Goal: Transaction & Acquisition: Book appointment/travel/reservation

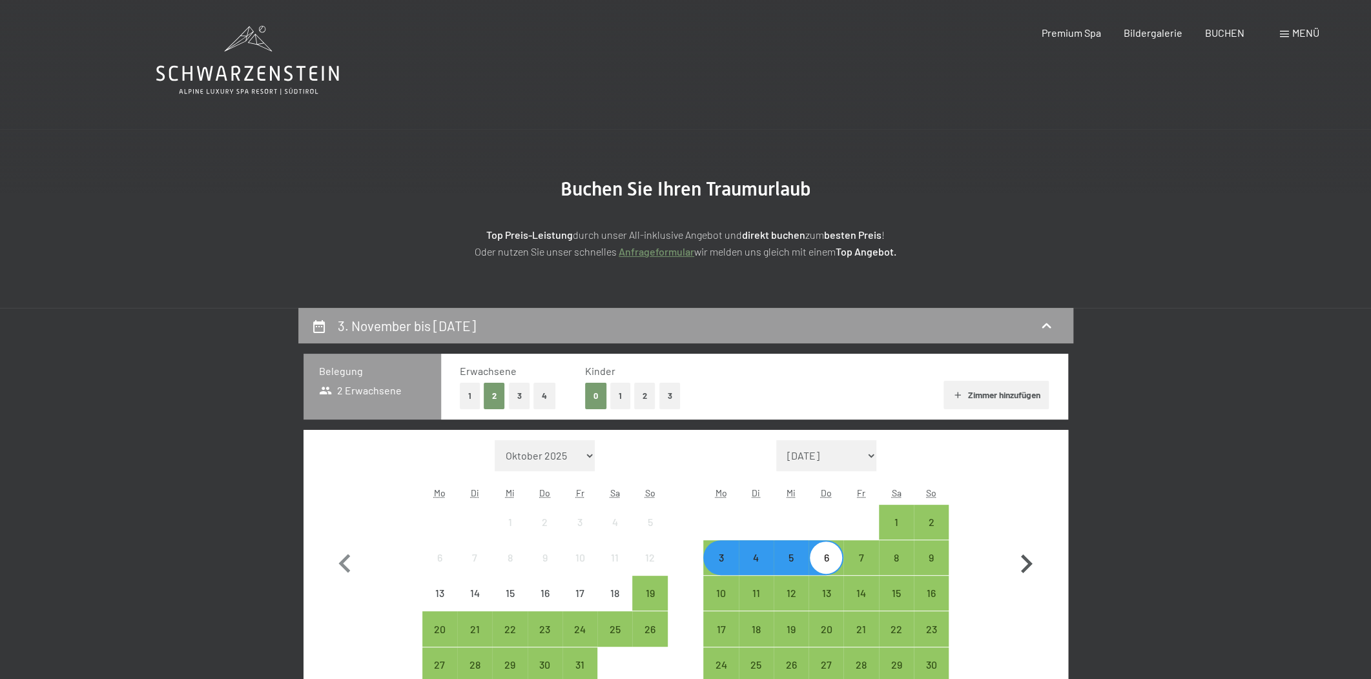
click at [1027, 562] on icon "button" at bounding box center [1027, 564] width 12 height 19
select select "[DATE]"
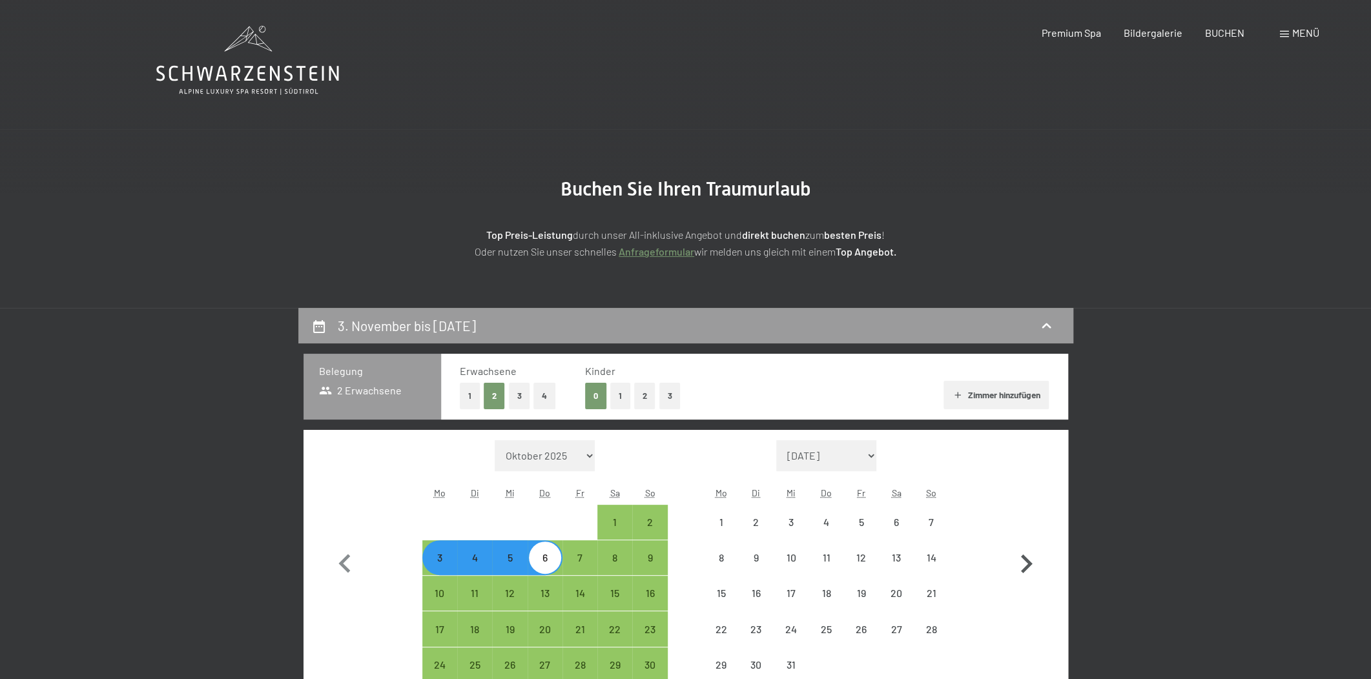
select select "[DATE]"
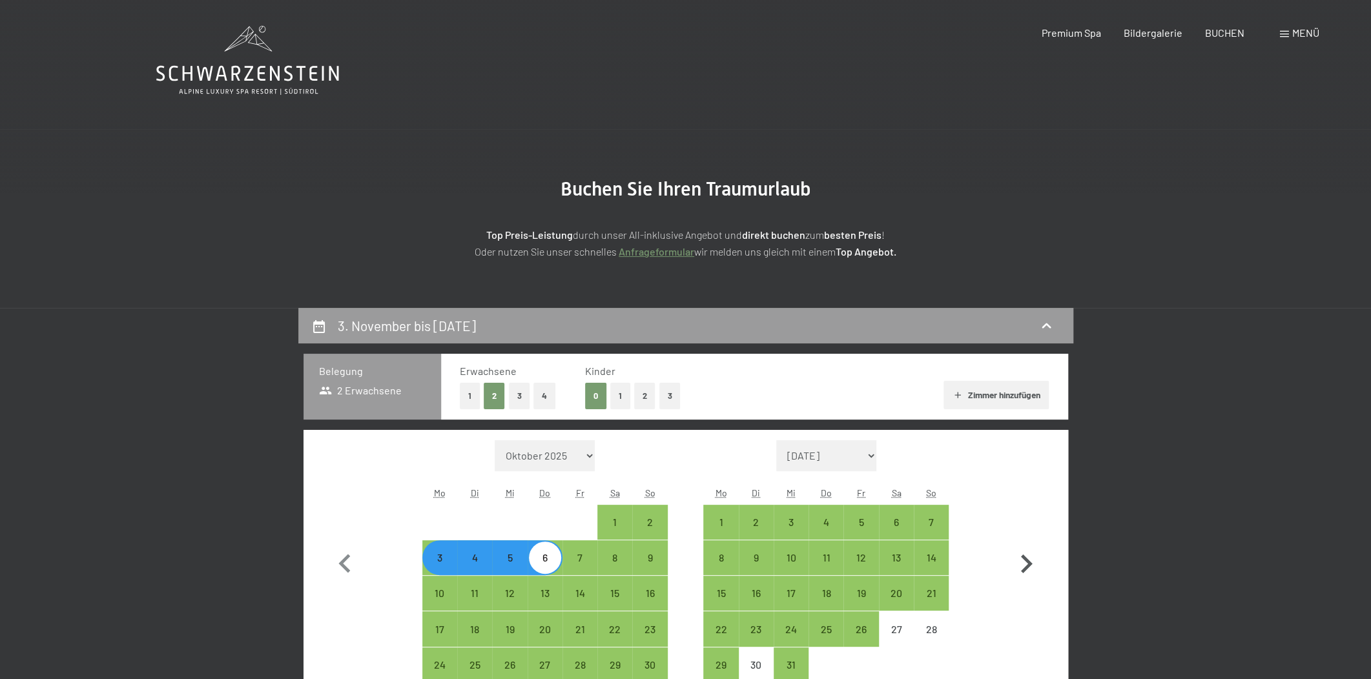
click at [1027, 562] on icon "button" at bounding box center [1027, 564] width 12 height 19
select select "[DATE]"
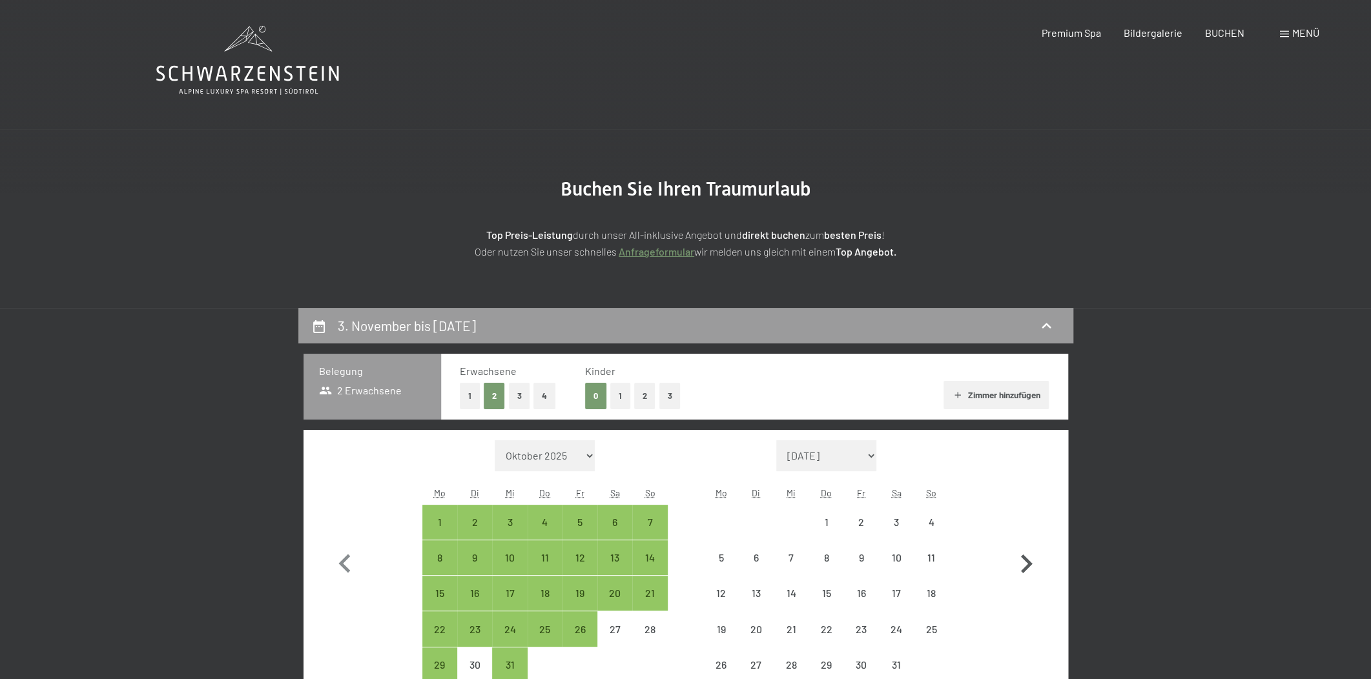
click at [1027, 562] on icon "button" at bounding box center [1027, 564] width 12 height 19
select select "[DATE]"
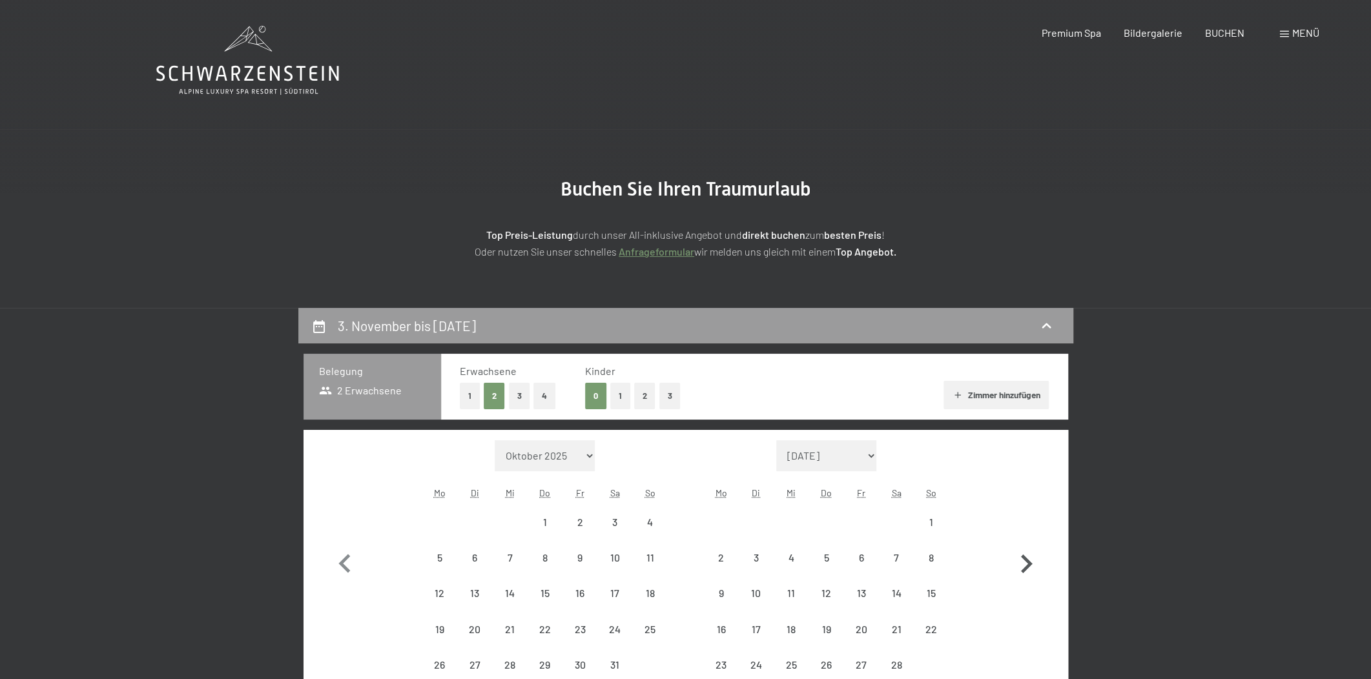
click at [1027, 562] on icon "button" at bounding box center [1027, 564] width 12 height 19
select select "[DATE]"
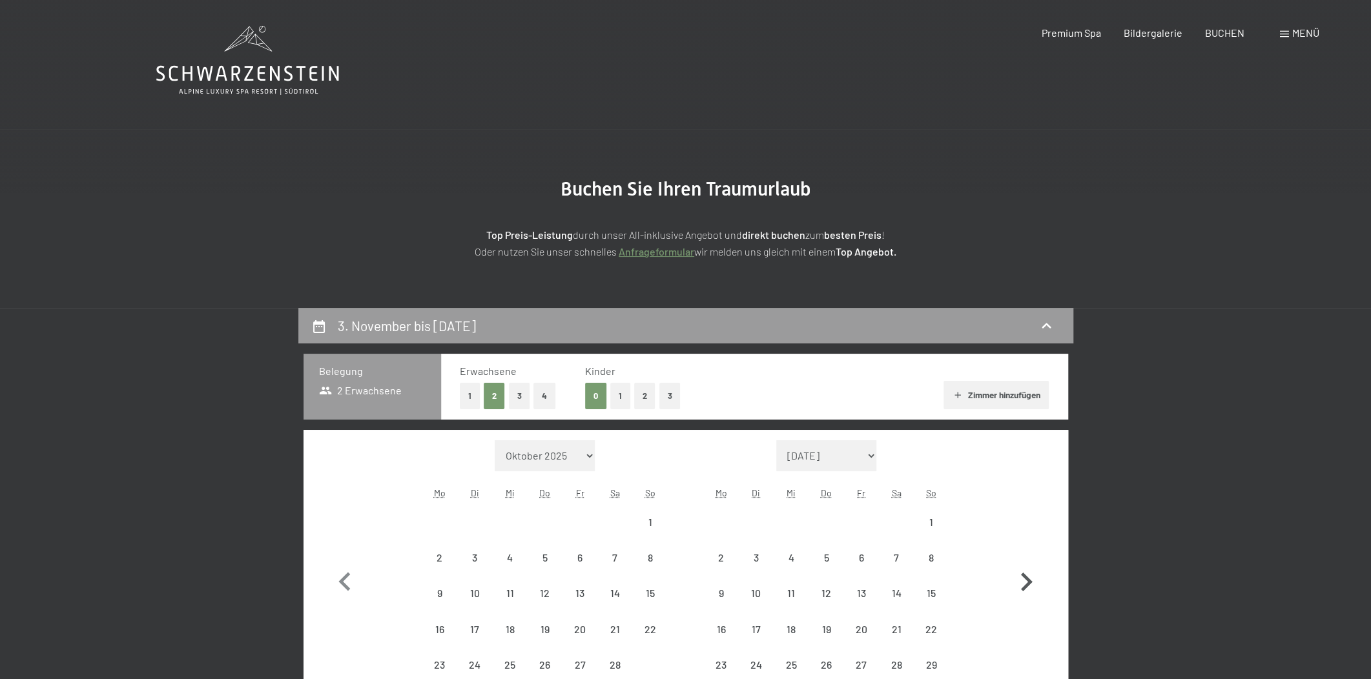
select select "[DATE]"
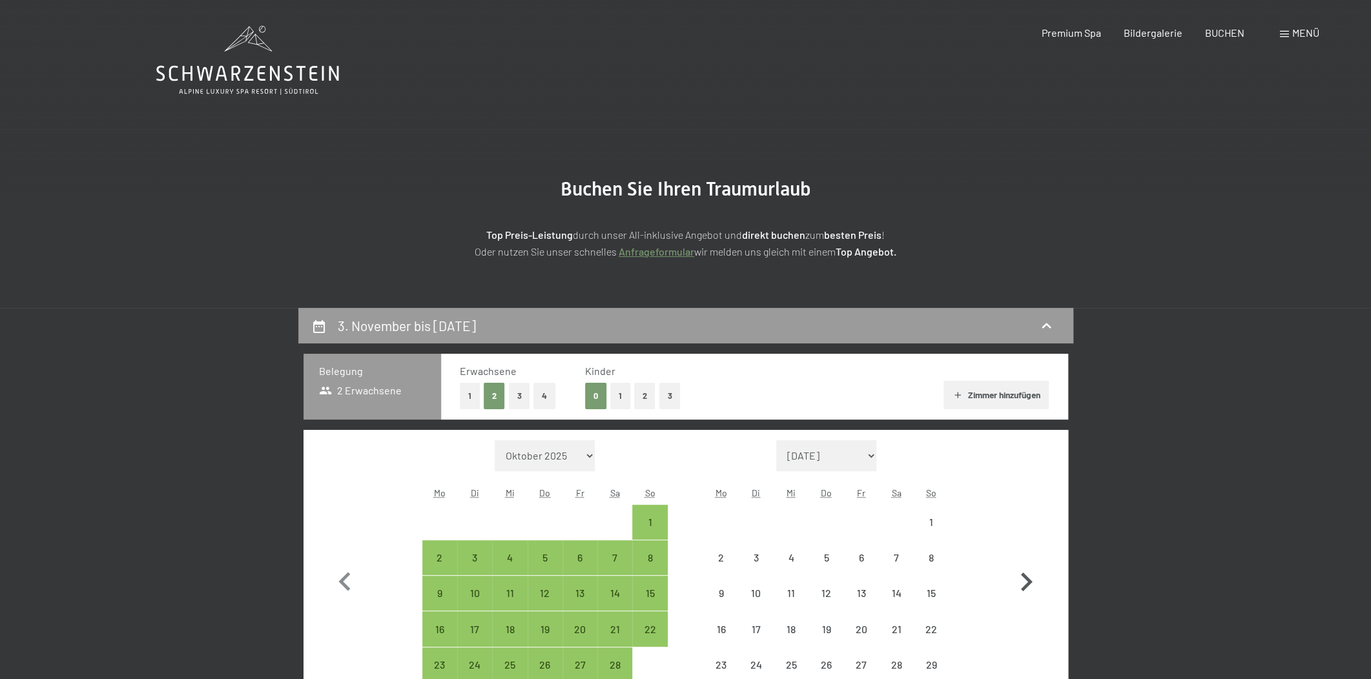
select select "[DATE]"
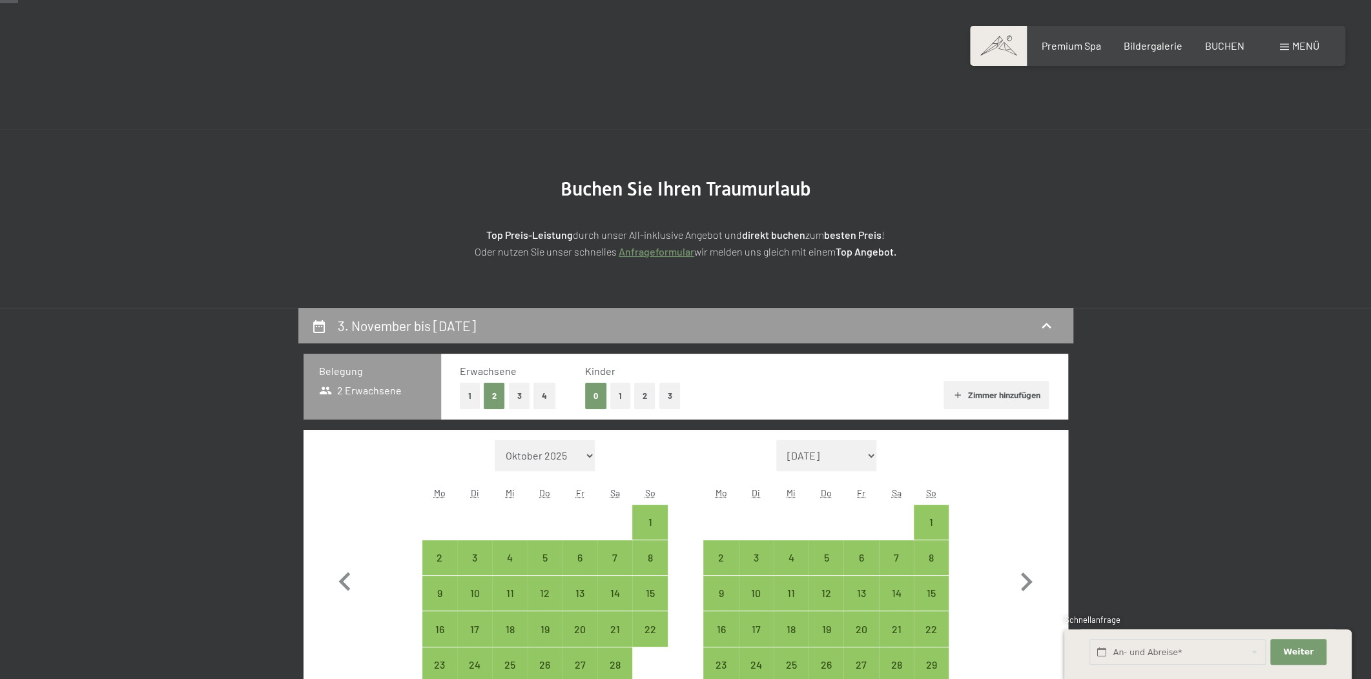
scroll to position [195, 0]
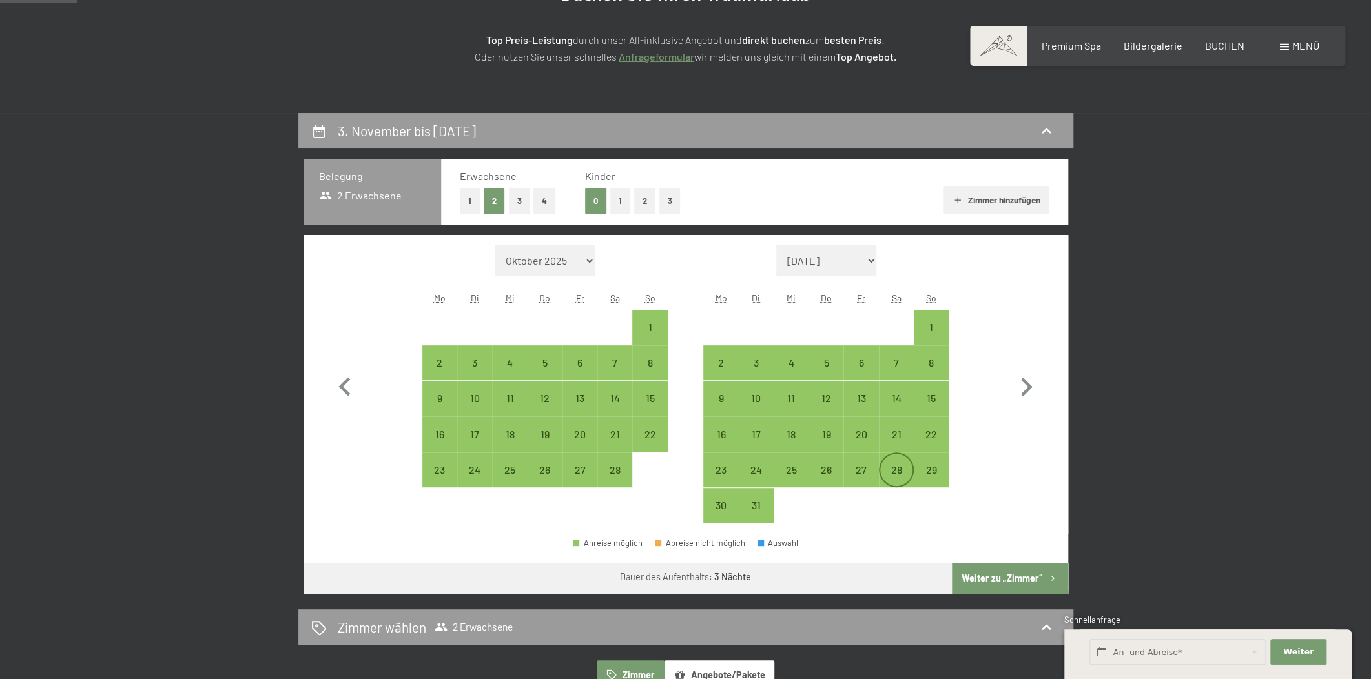
click at [899, 470] on div "28" at bounding box center [896, 481] width 32 height 32
select select "[DATE]"
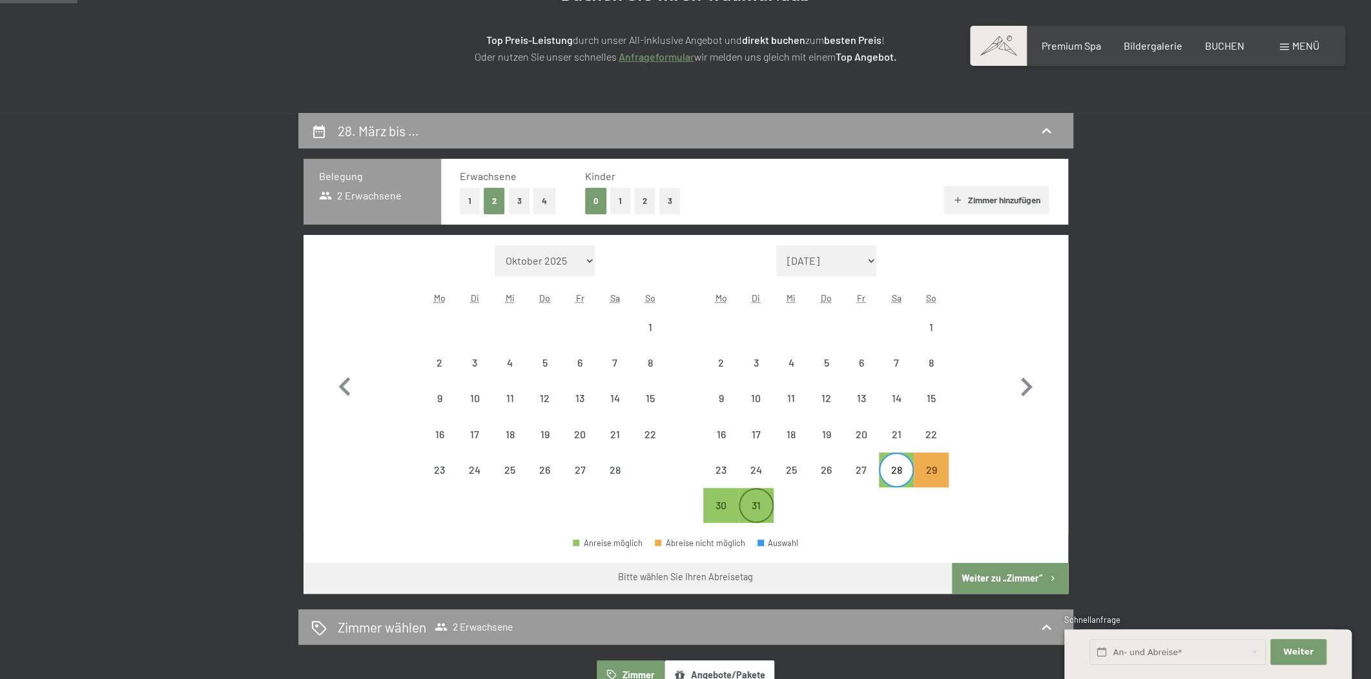
click at [748, 509] on div "31" at bounding box center [756, 516] width 32 height 32
select select "[DATE]"
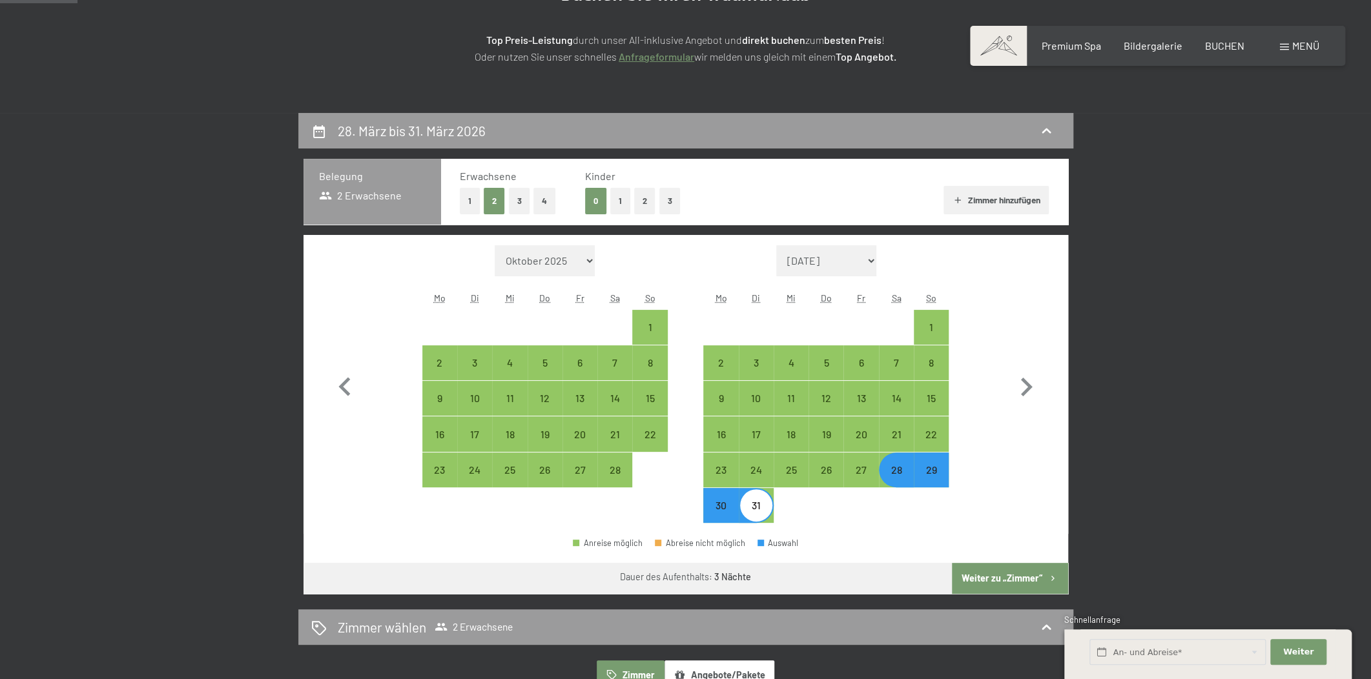
click at [989, 570] on button "Weiter zu „Zimmer“" at bounding box center [1010, 578] width 116 height 31
select select "[DATE]"
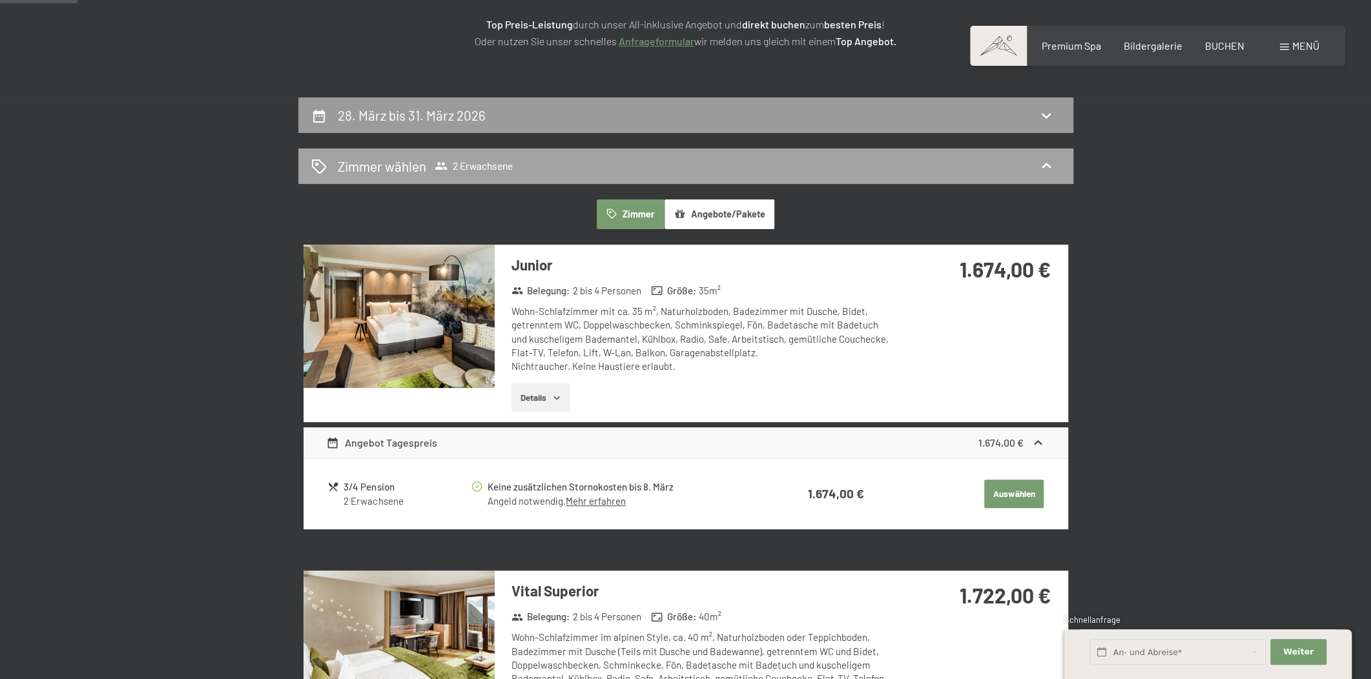
scroll to position [0, 0]
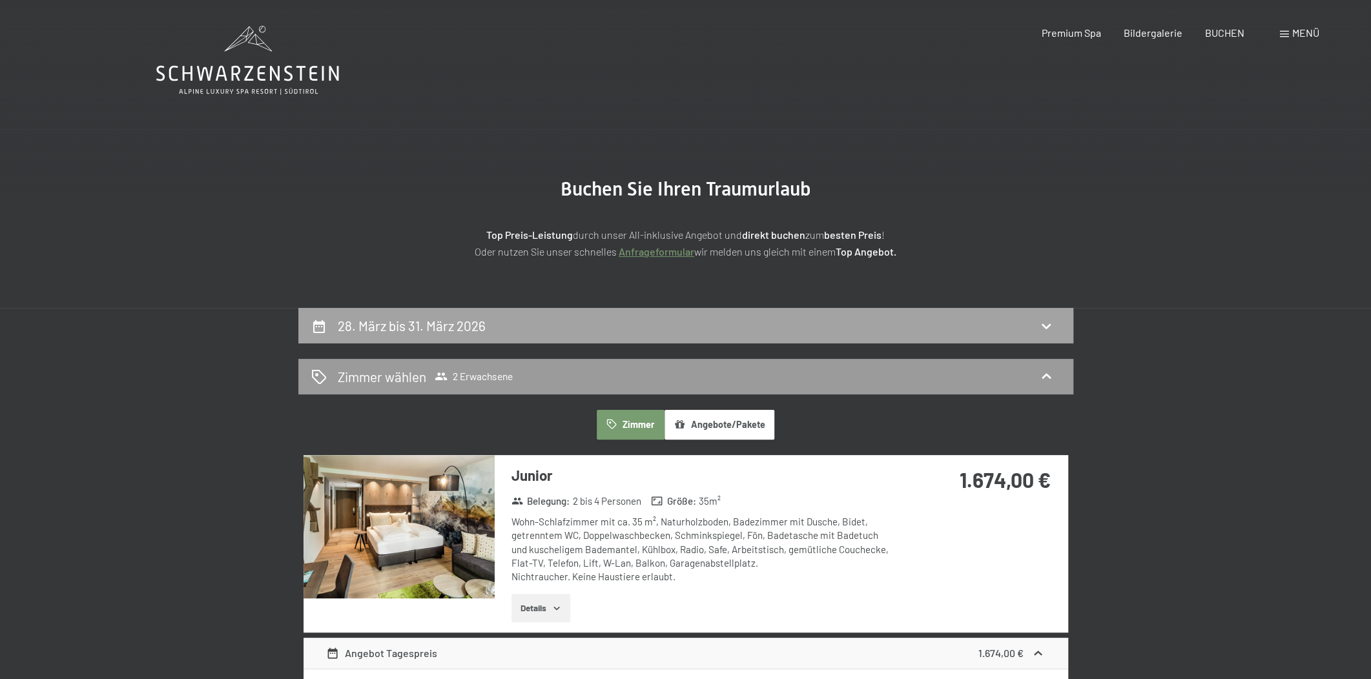
click at [500, 319] on div "28. März bis 31. März 2026" at bounding box center [685, 325] width 749 height 19
select select "[DATE]"
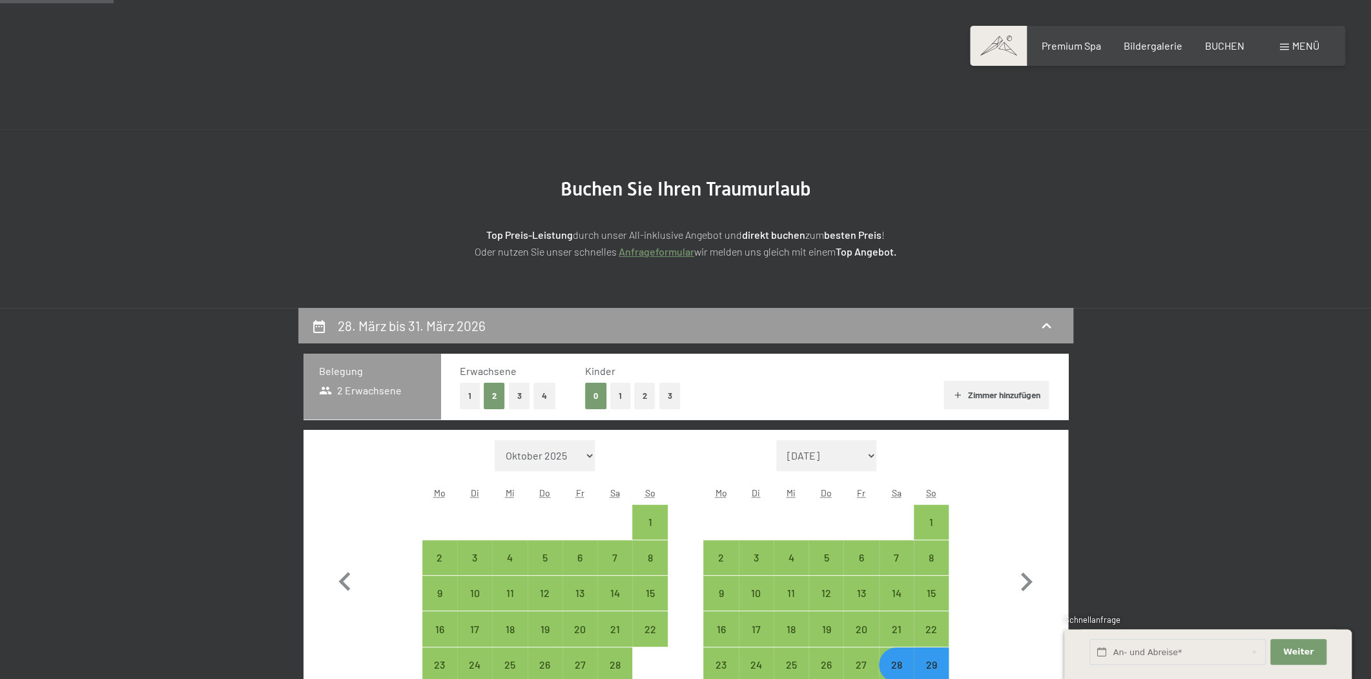
scroll to position [308, 0]
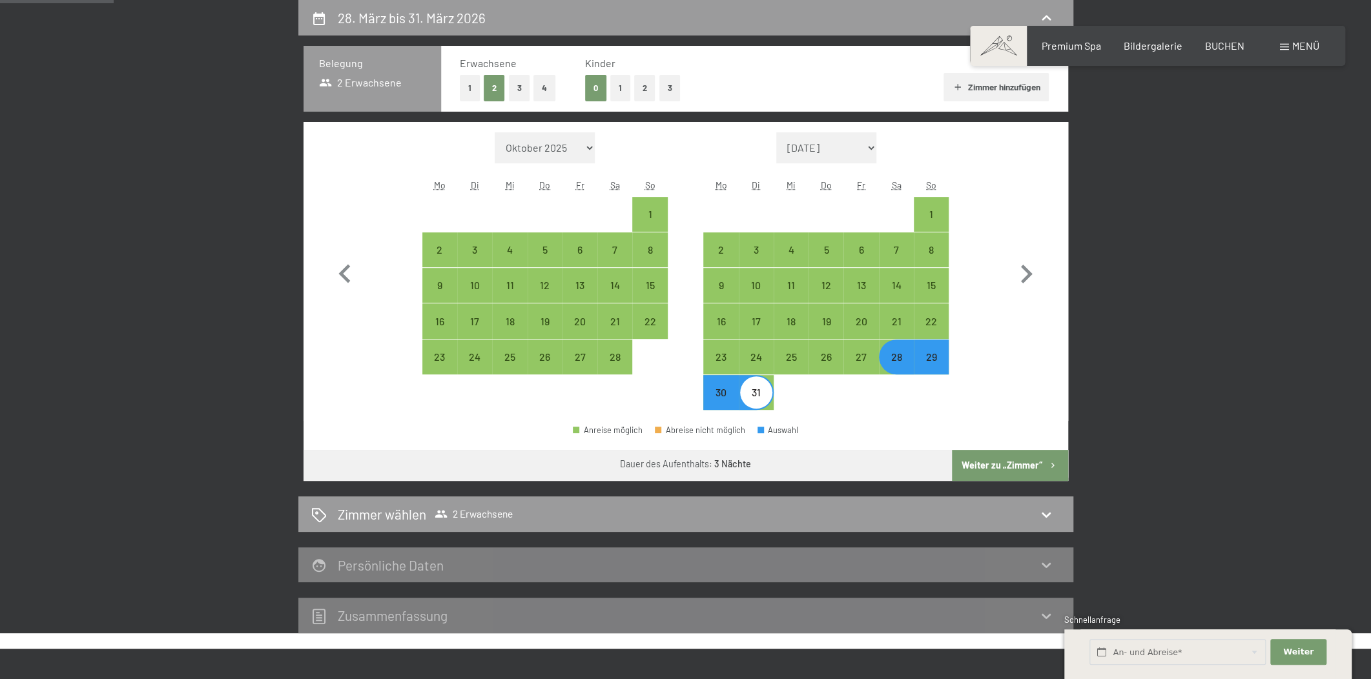
click at [934, 360] on div "29" at bounding box center [931, 368] width 32 height 32
select select "[DATE]"
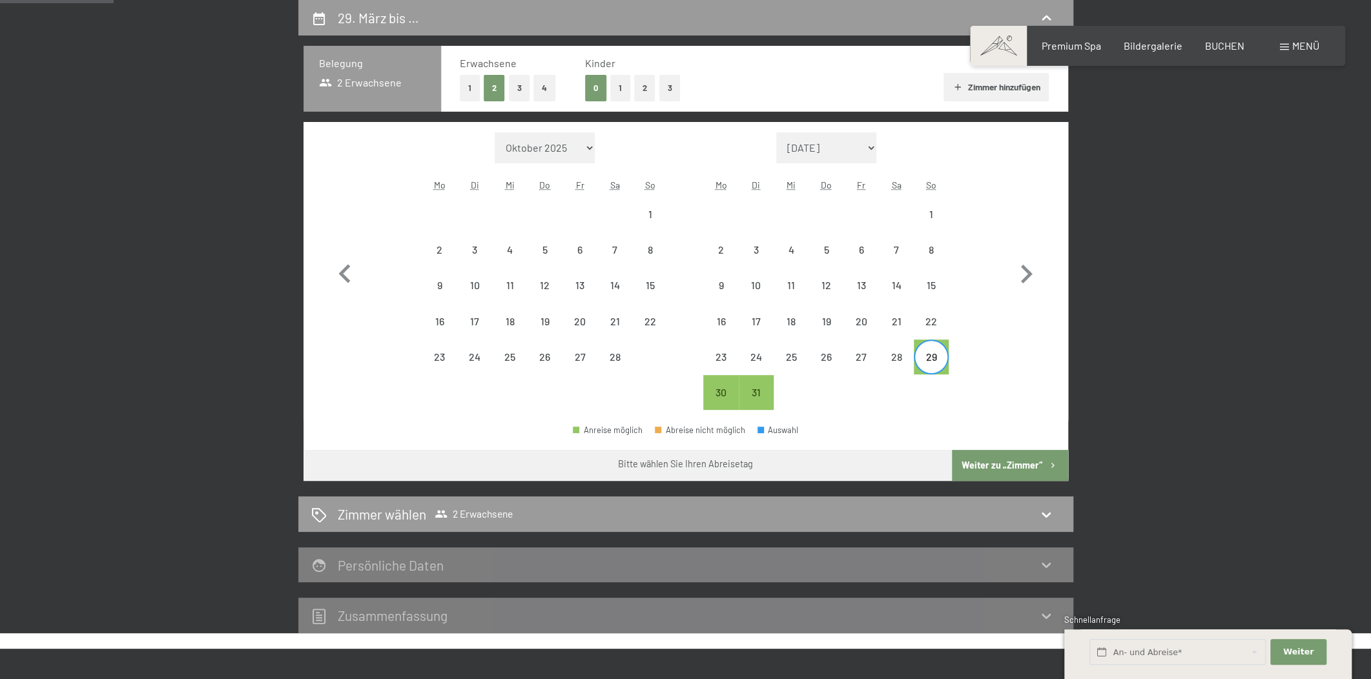
click at [986, 462] on button "Weiter zu „Zimmer“" at bounding box center [1010, 465] width 116 height 31
select select "[DATE]"
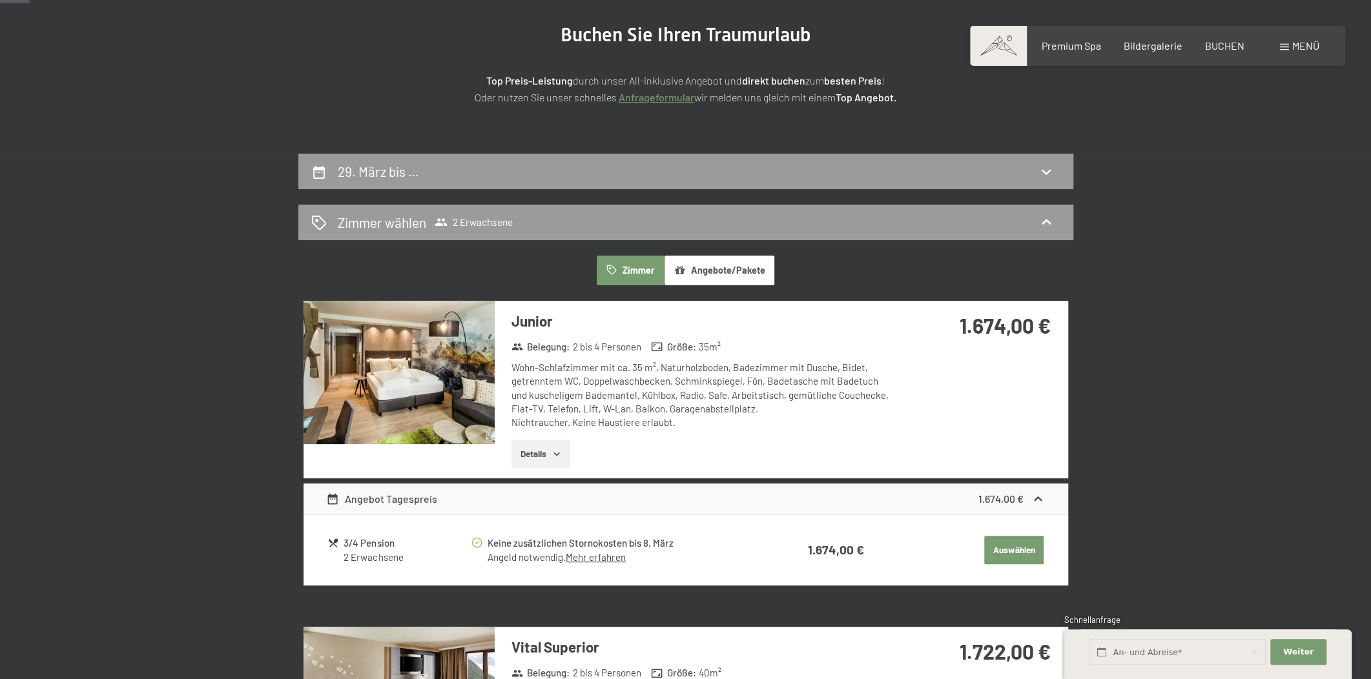
scroll to position [0, 0]
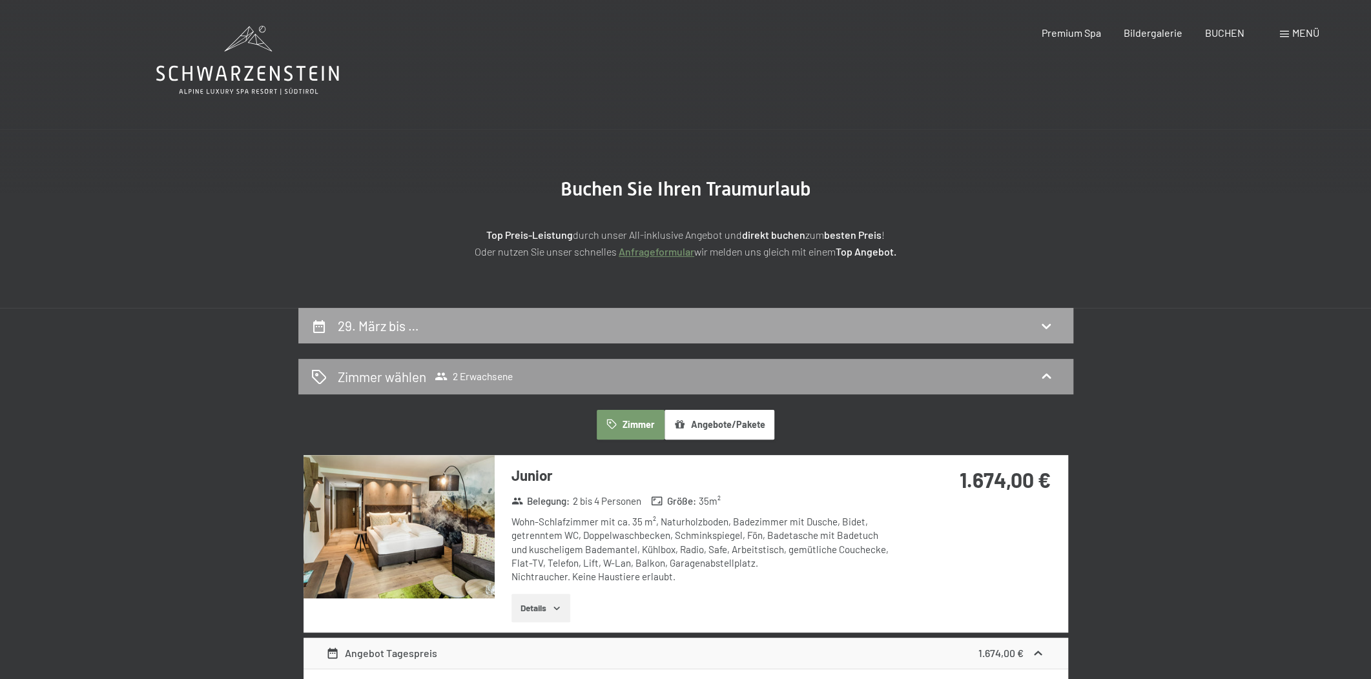
click at [648, 338] on div "29. März bis …" at bounding box center [685, 326] width 775 height 36
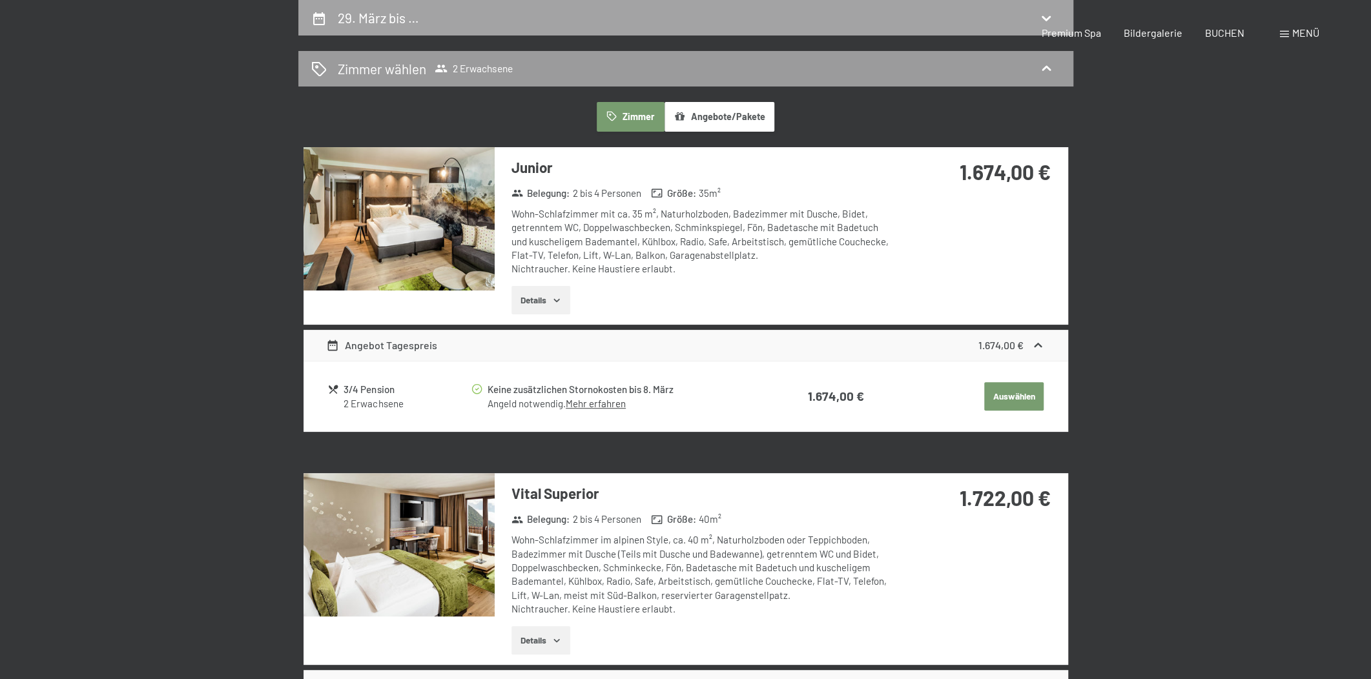
select select "[DATE]"
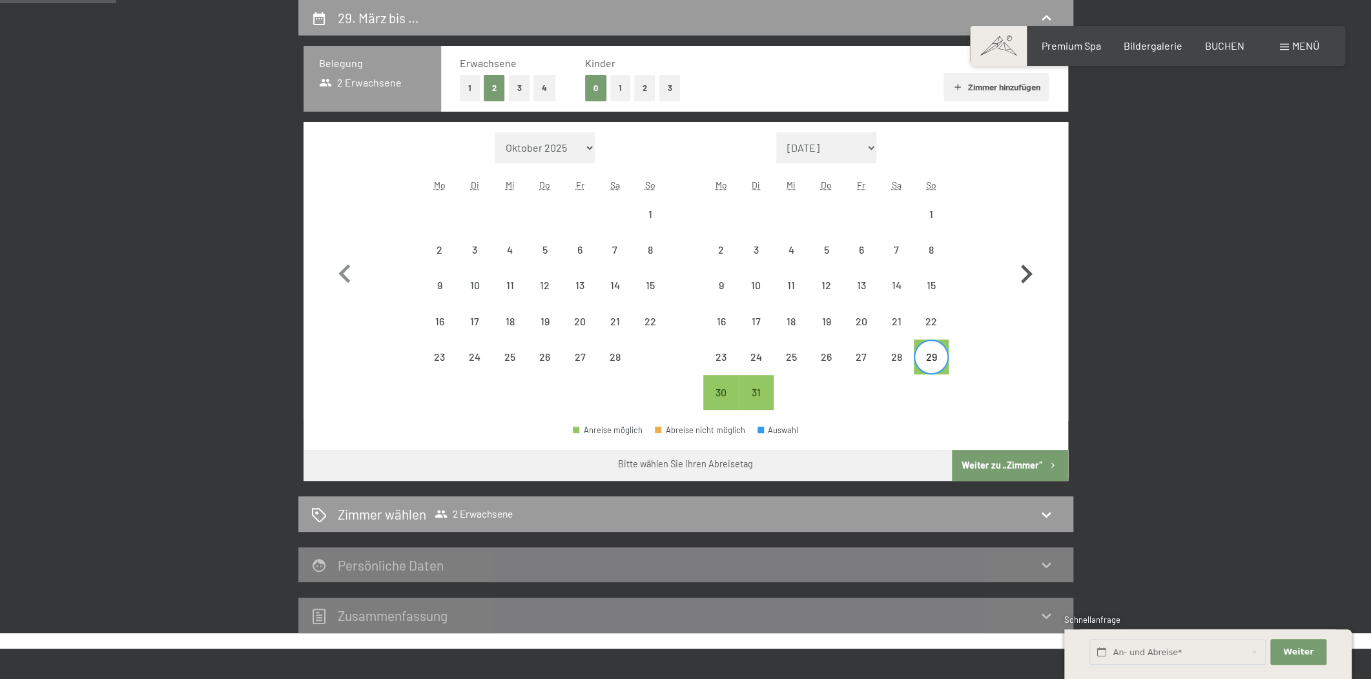
click at [1027, 271] on icon "button" at bounding box center [1027, 274] width 12 height 19
select select "[DATE]"
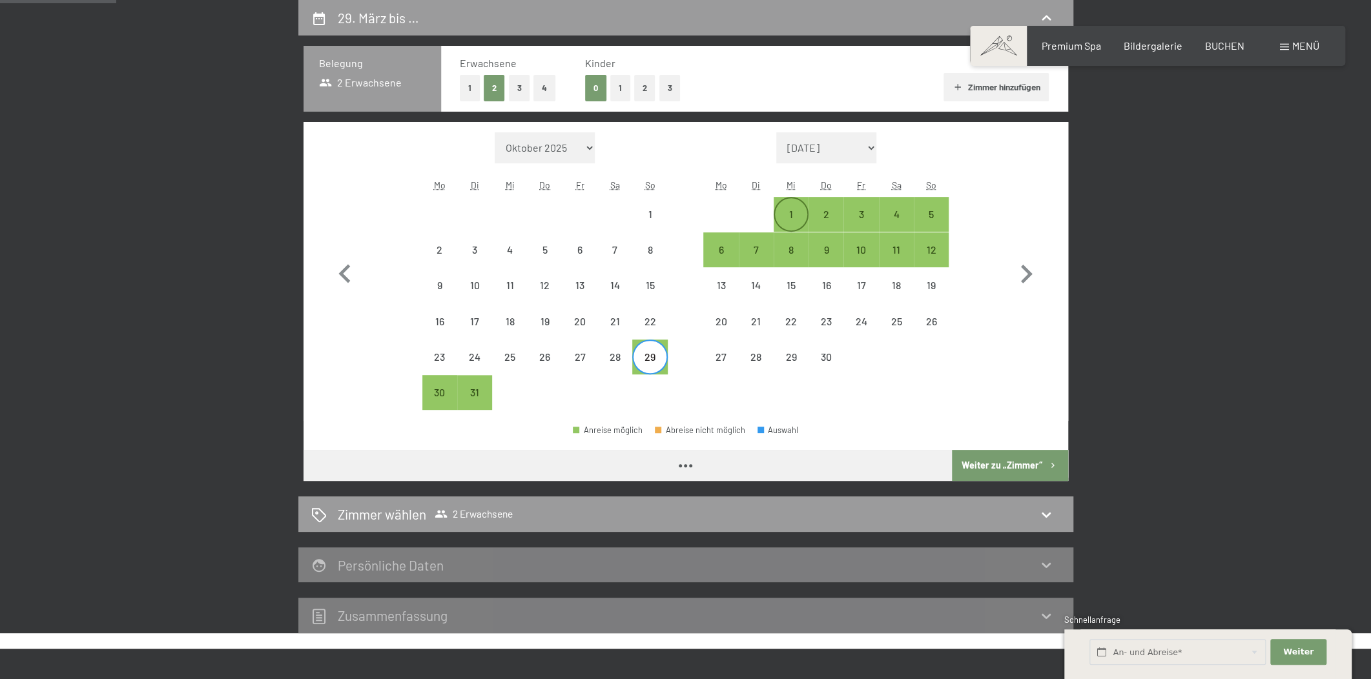
select select "[DATE]"
click at [790, 214] on div "1" at bounding box center [791, 225] width 32 height 32
select select "[DATE]"
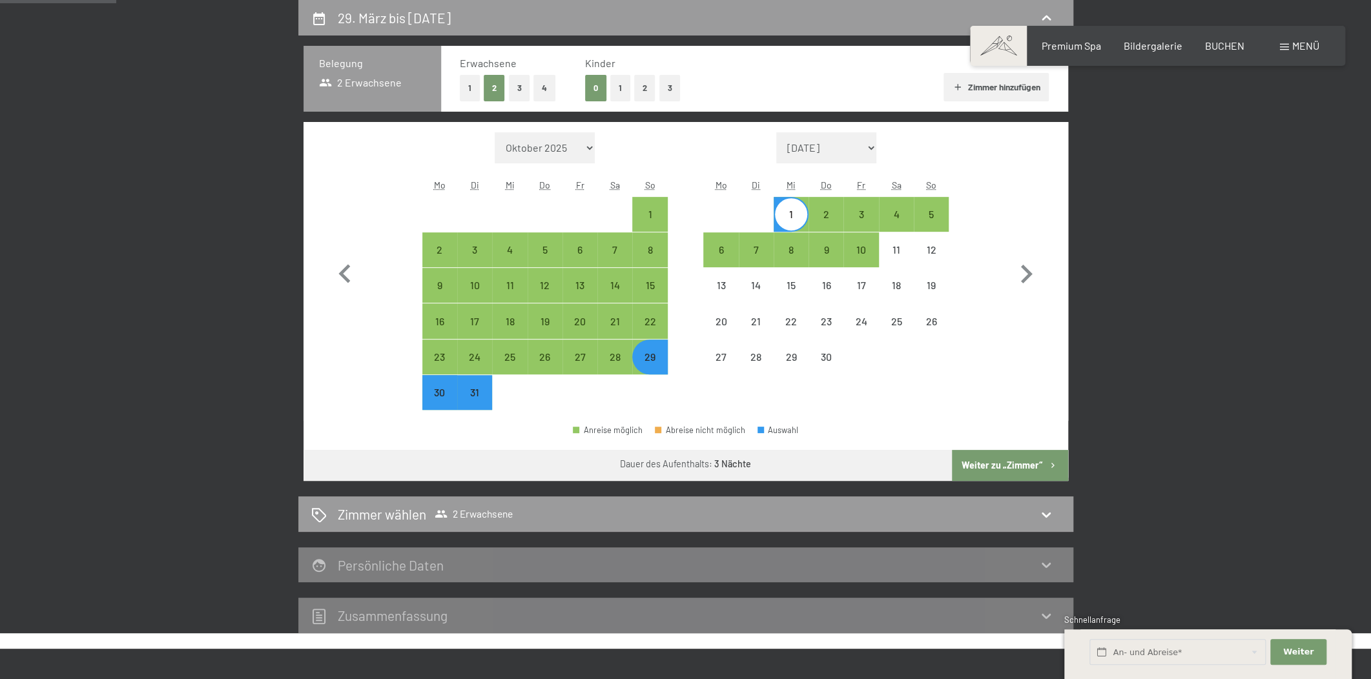
click at [988, 465] on button "Weiter zu „Zimmer“" at bounding box center [1010, 465] width 116 height 31
select select "[DATE]"
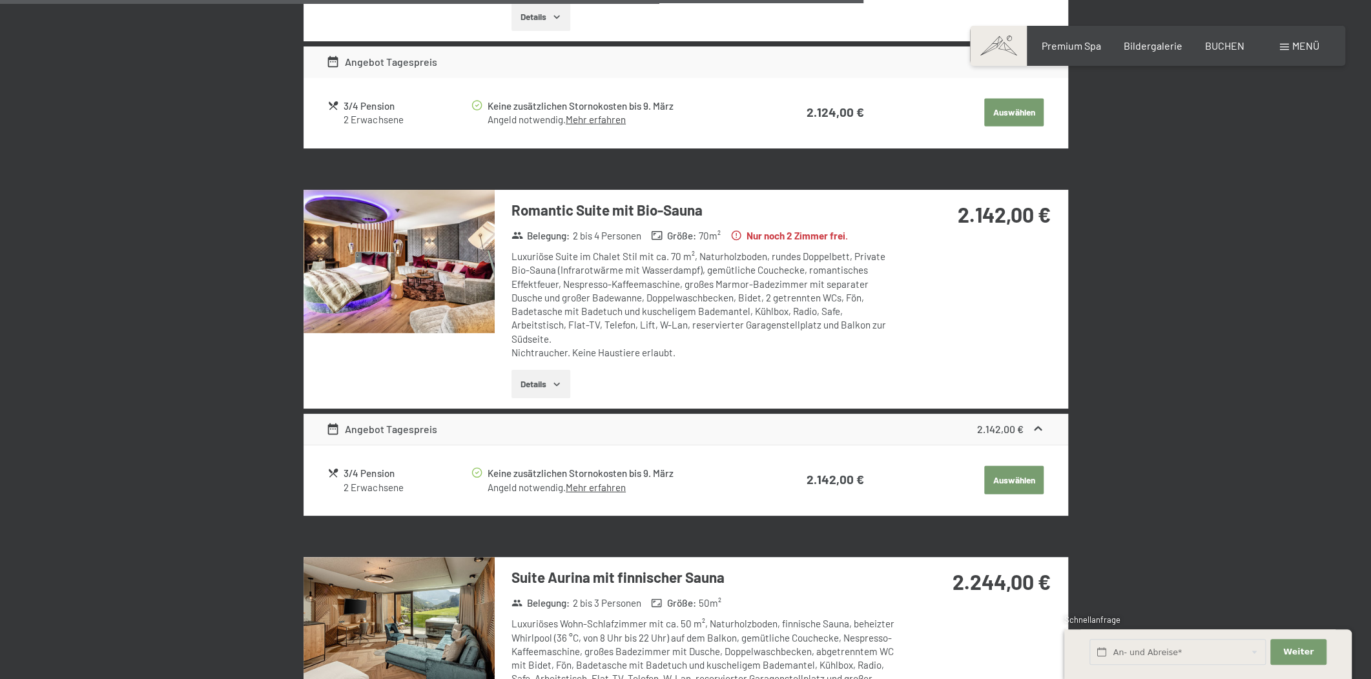
scroll to position [2362, 0]
